Goal: Transaction & Acquisition: Book appointment/travel/reservation

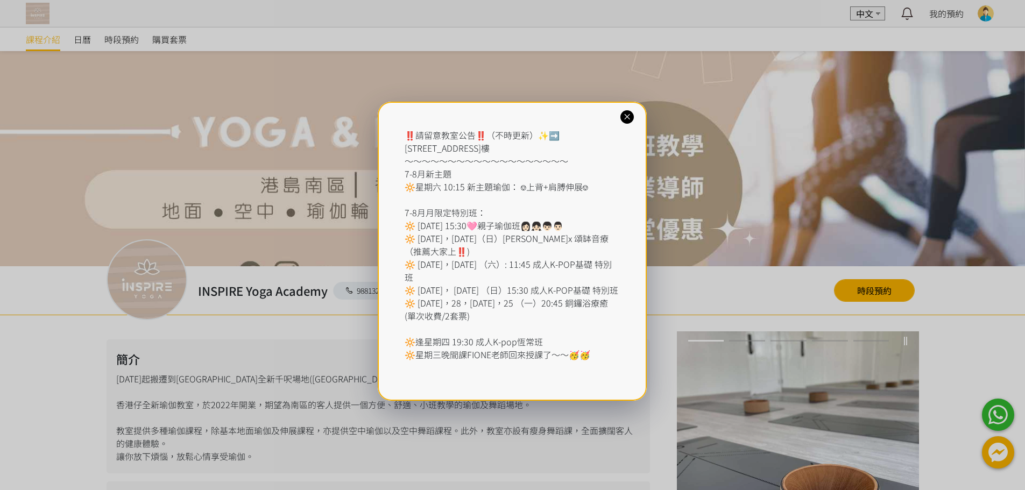
click at [863, 294] on div "‼️請留意教室公告‼️（不時更新）✨➡️ [STREET_ADDRESS] ～～～～～～～～～～～～～～～～～～～ 7-8月新主題 🔆星期六 10:15 新主…" at bounding box center [512, 245] width 1025 height 490
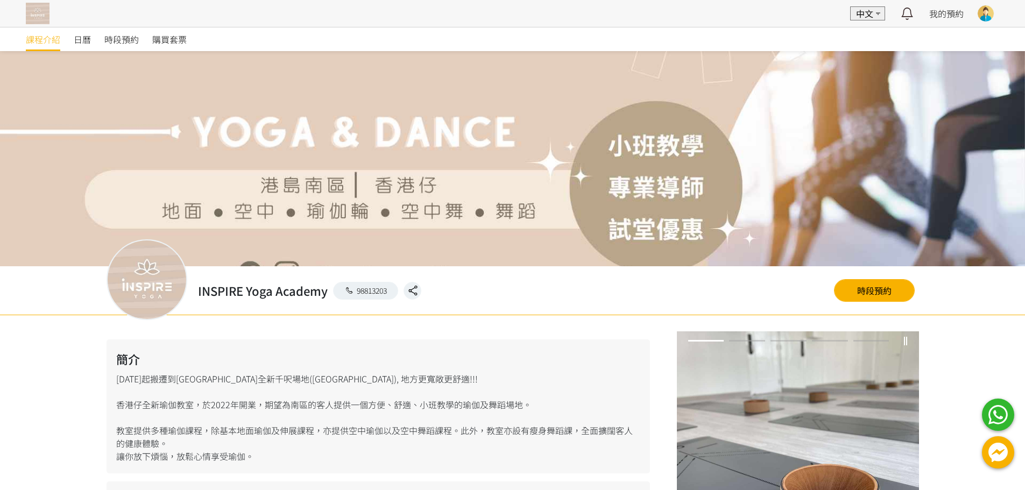
click at [863, 294] on link "時段預約" at bounding box center [874, 290] width 81 height 23
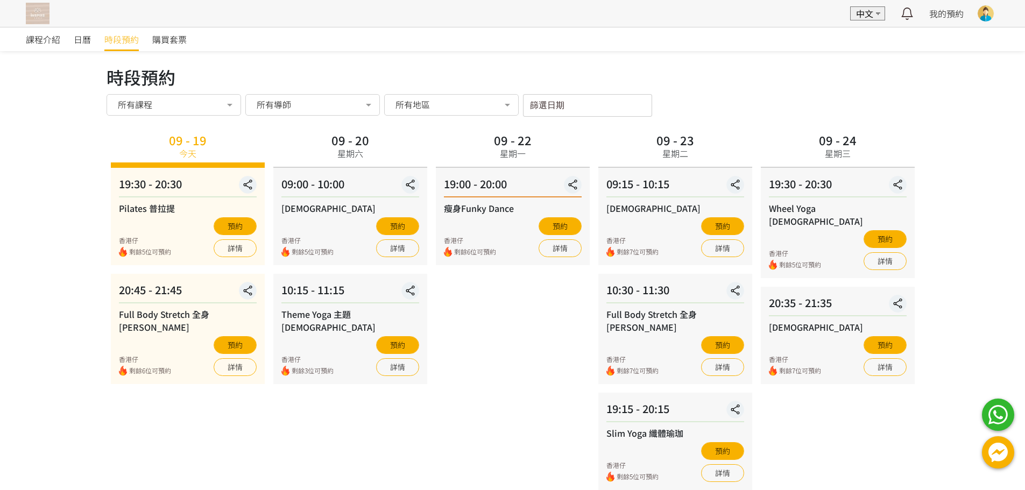
click at [539, 108] on div "篩選日期 [DATE] Sun Mon Tue Wed Thu Fri Sat 1 2 3 4 5 6 7 8 9 10 11 12 13 14 15 16 …" at bounding box center [587, 105] width 129 height 23
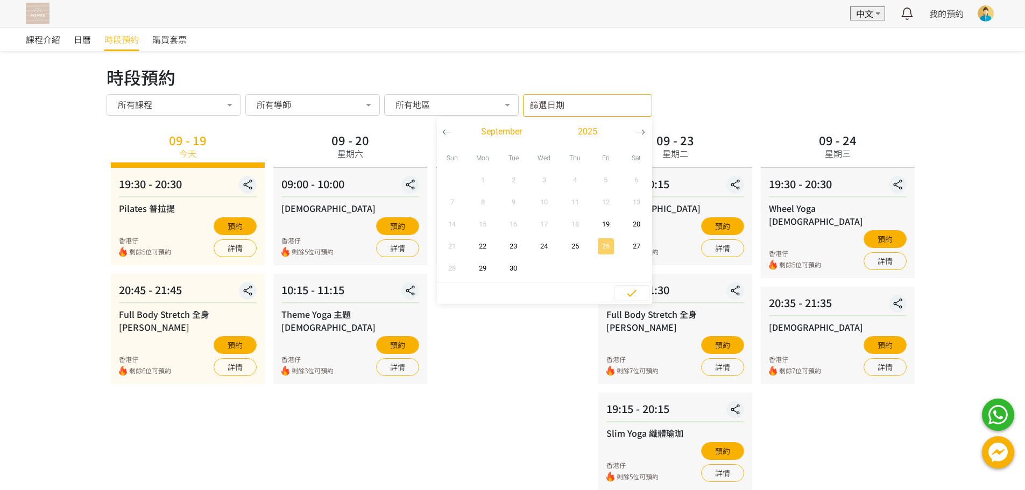
click at [604, 248] on span "26" at bounding box center [605, 246] width 24 height 11
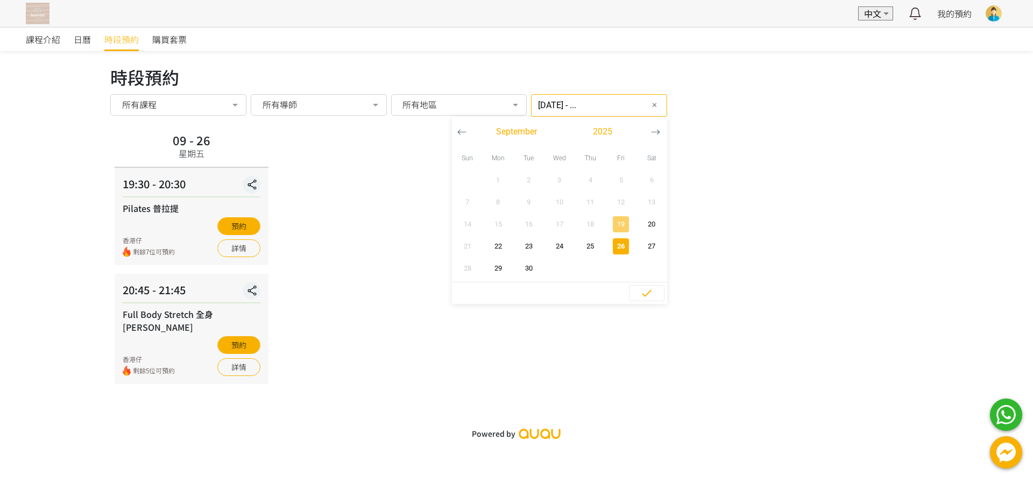
click at [609, 224] on span "19" at bounding box center [621, 224] width 24 height 11
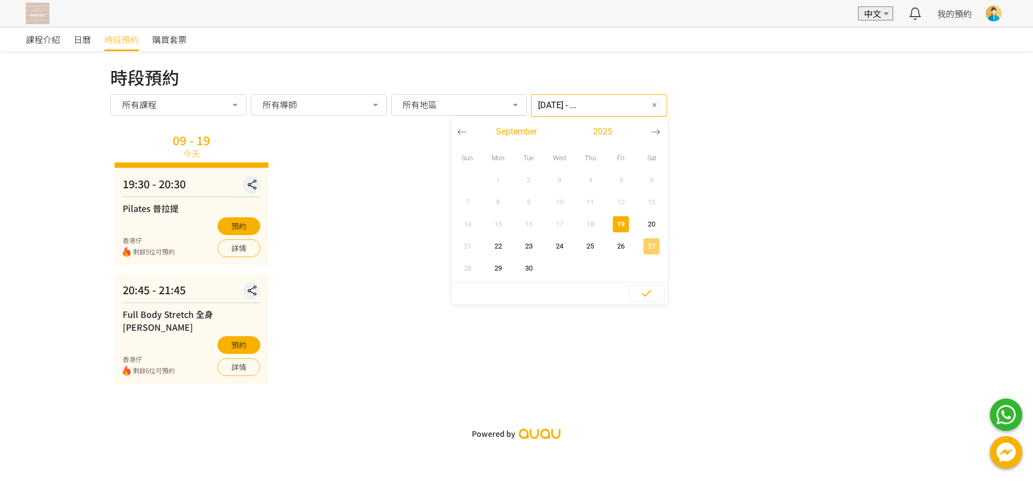
click at [639, 245] on span "27" at bounding box center [651, 246] width 24 height 11
type input "[DATE] - [DATE]"
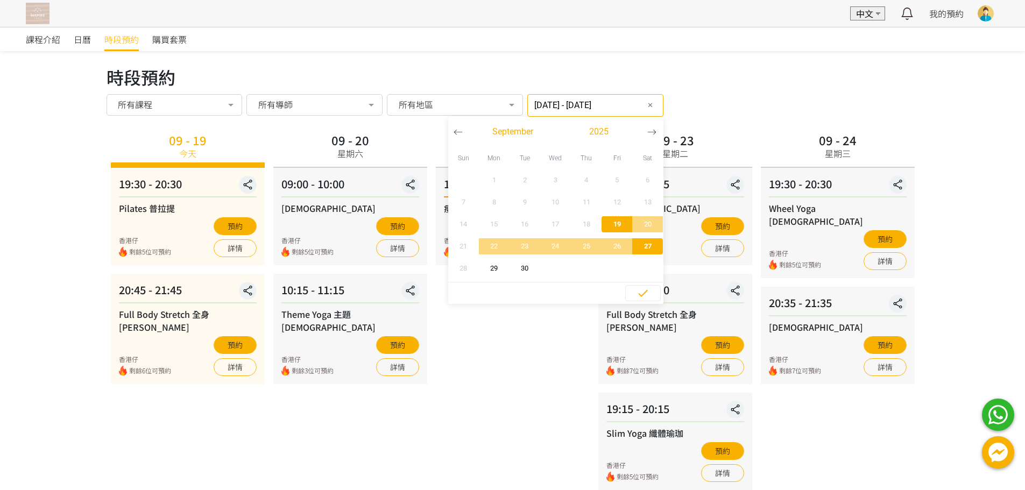
click at [765, 72] on div "時段預約" at bounding box center [512, 77] width 812 height 26
